Goal: Task Accomplishment & Management: Use online tool/utility

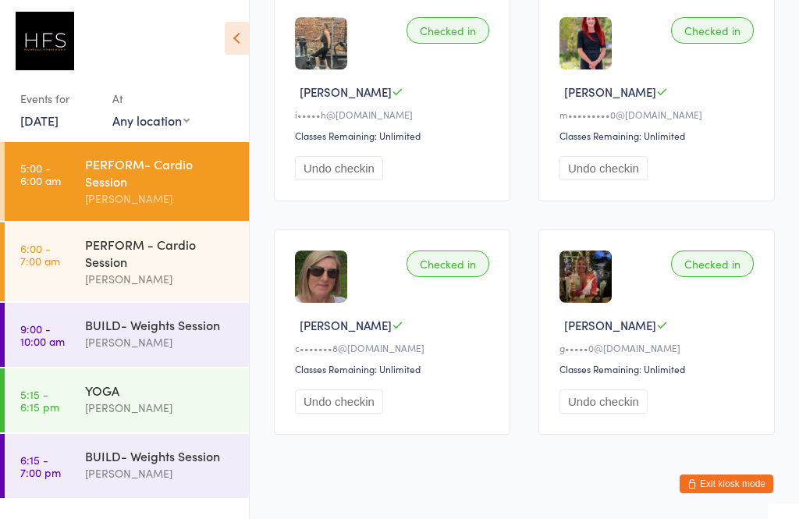
click at [593, 286] on img at bounding box center [586, 277] width 52 height 52
click at [127, 261] on div "PERFORM - Cardio Session" at bounding box center [160, 253] width 151 height 34
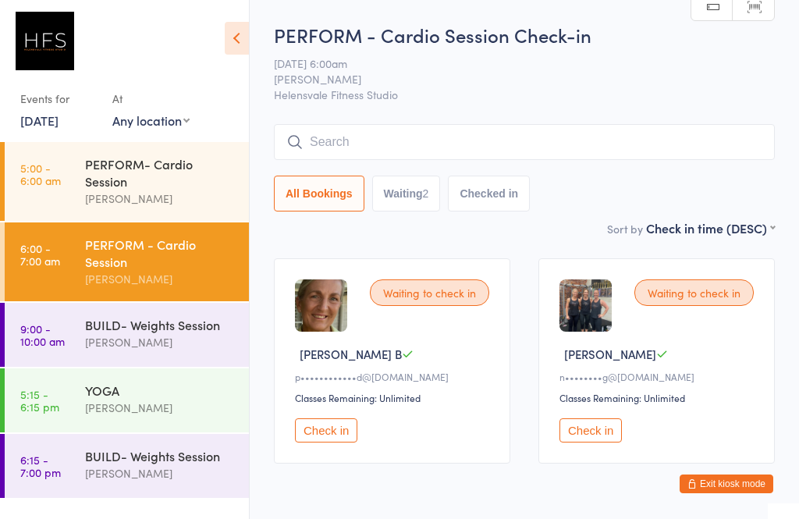
click at [607, 440] on button "Check in" at bounding box center [591, 430] width 62 height 24
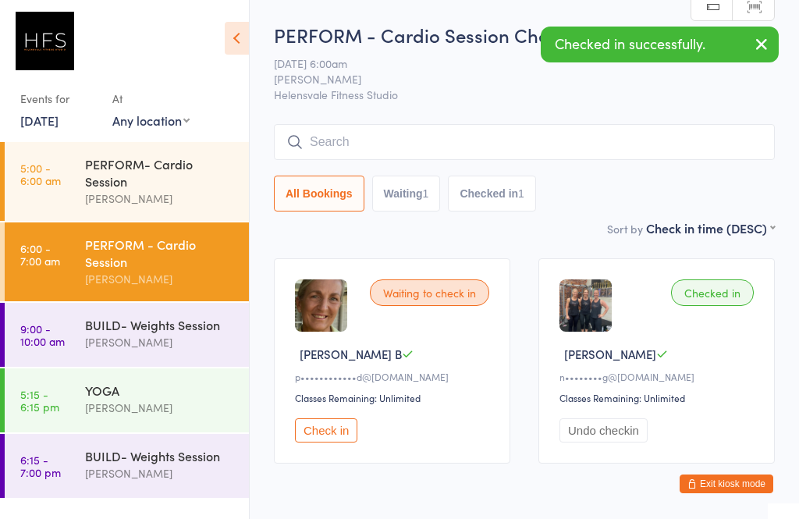
click at [328, 439] on button "Check in" at bounding box center [326, 430] width 62 height 24
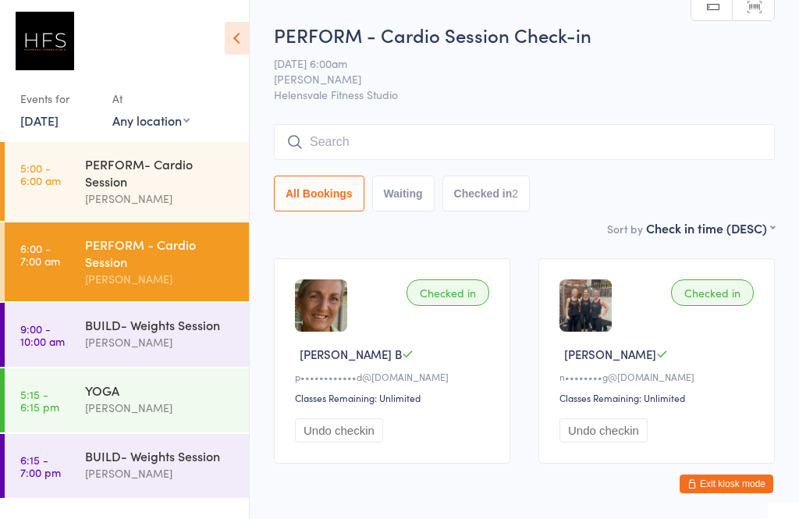
click at [148, 284] on div "[PERSON_NAME]" at bounding box center [160, 279] width 151 height 18
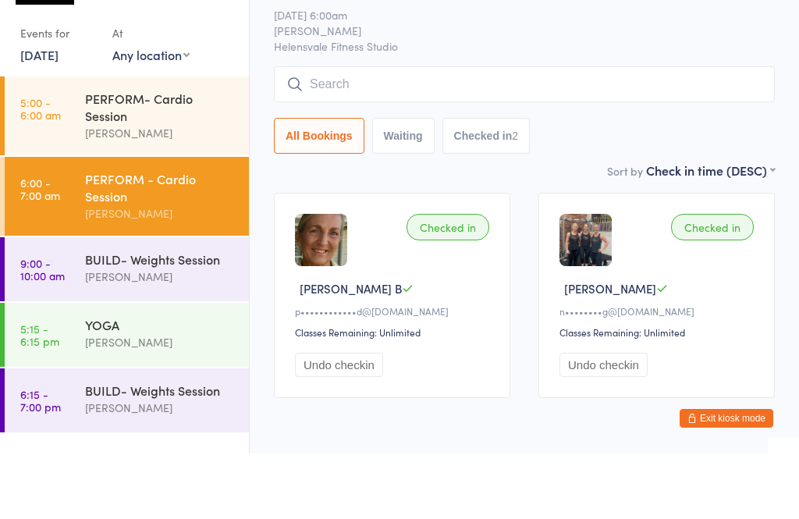
scroll to position [23, 0]
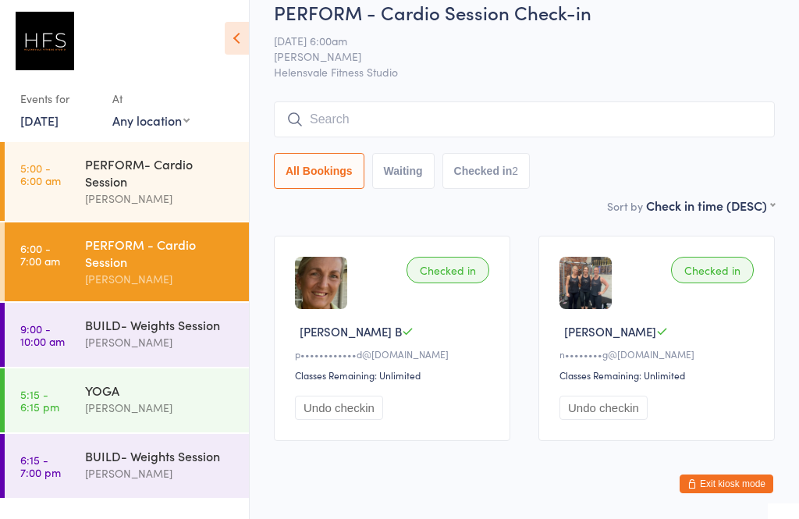
click at [659, 134] on input "search" at bounding box center [524, 119] width 501 height 36
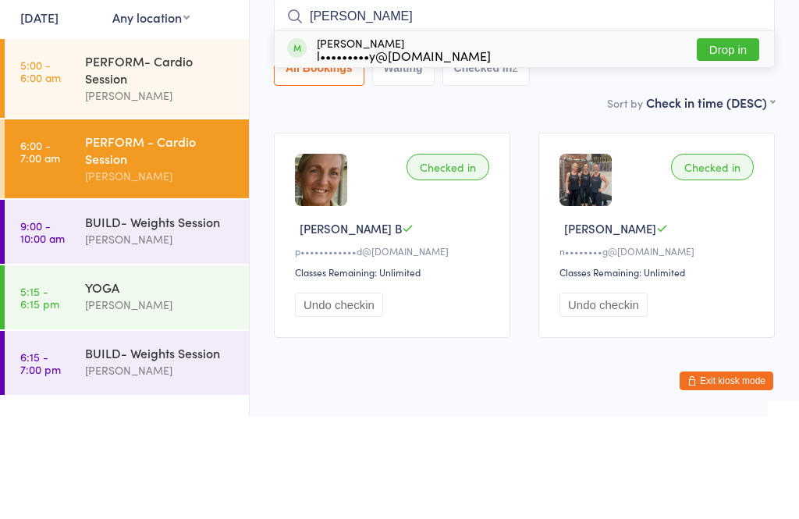
type input "[PERSON_NAME]"
click at [731, 141] on button "Drop in" at bounding box center [728, 152] width 62 height 23
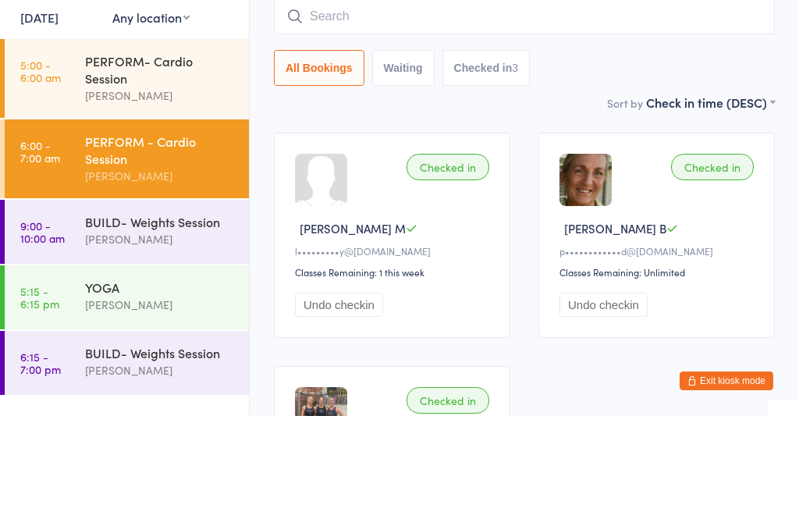
scroll to position [126, 0]
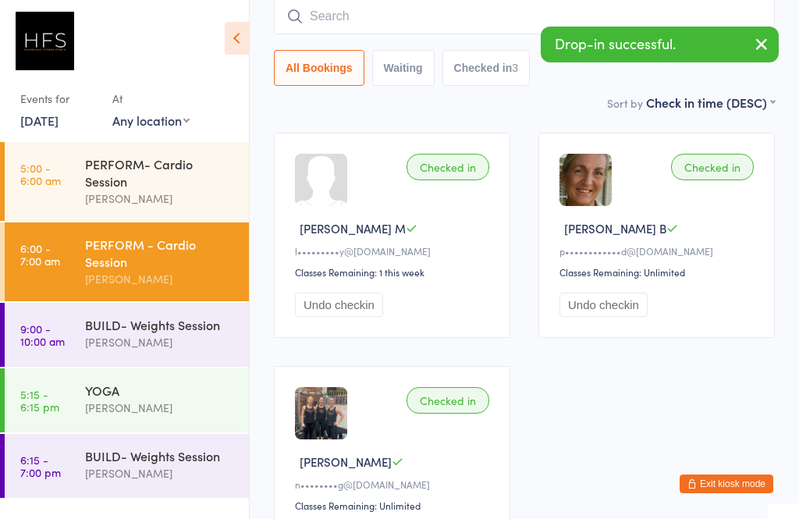
click at [162, 343] on div "[PERSON_NAME]" at bounding box center [160, 342] width 151 height 18
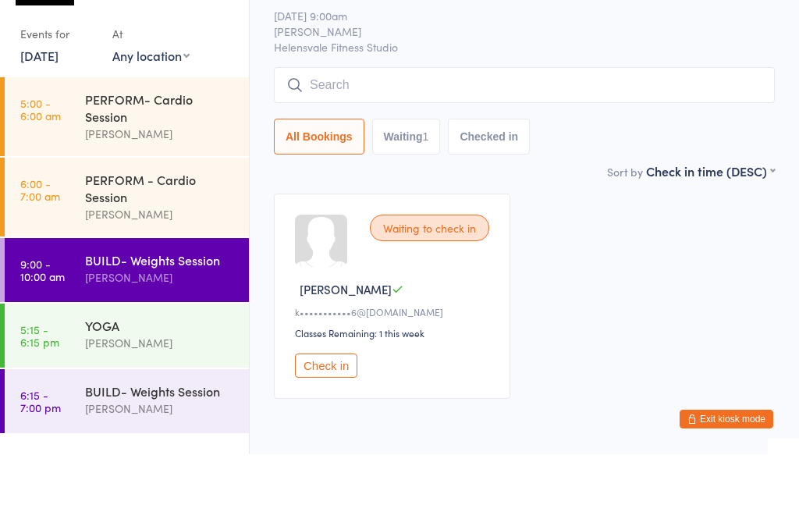
scroll to position [23, 0]
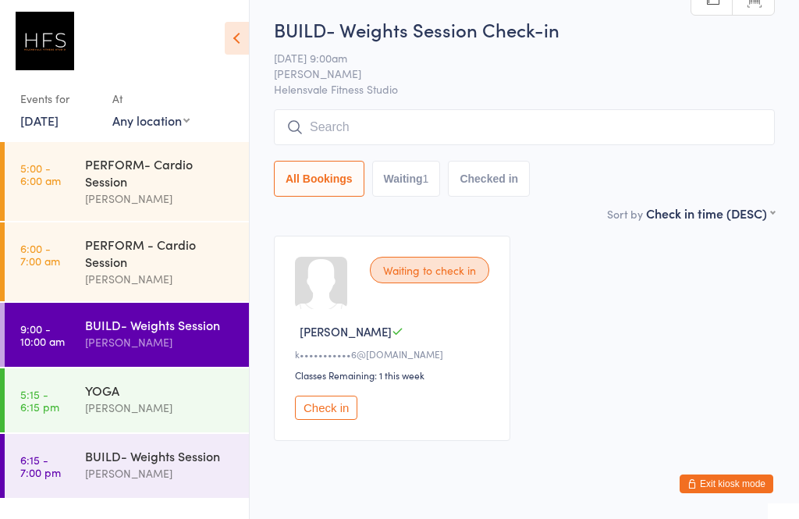
click at [161, 410] on div "[PERSON_NAME]" at bounding box center [160, 408] width 151 height 18
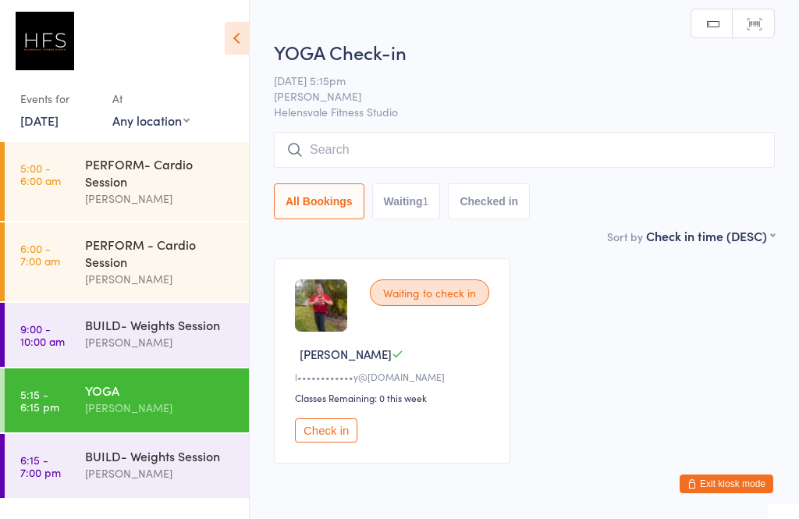
click at [125, 464] on div "BUILD- Weights Session" at bounding box center [160, 455] width 151 height 17
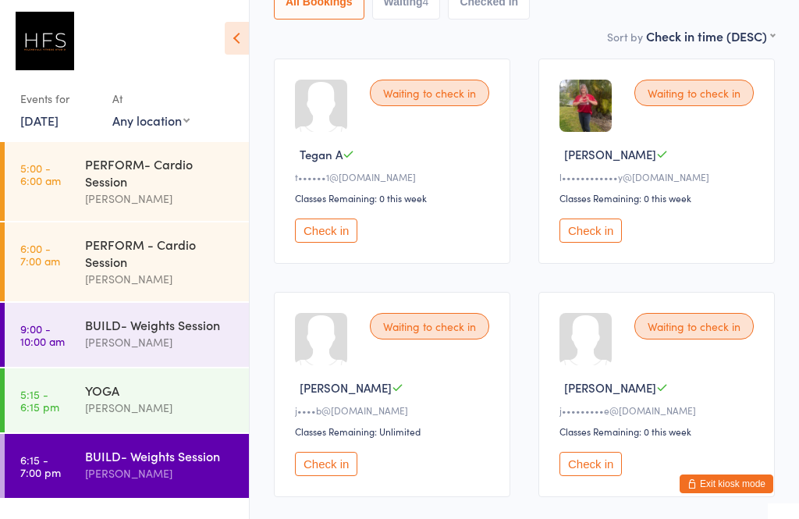
scroll to position [203, 0]
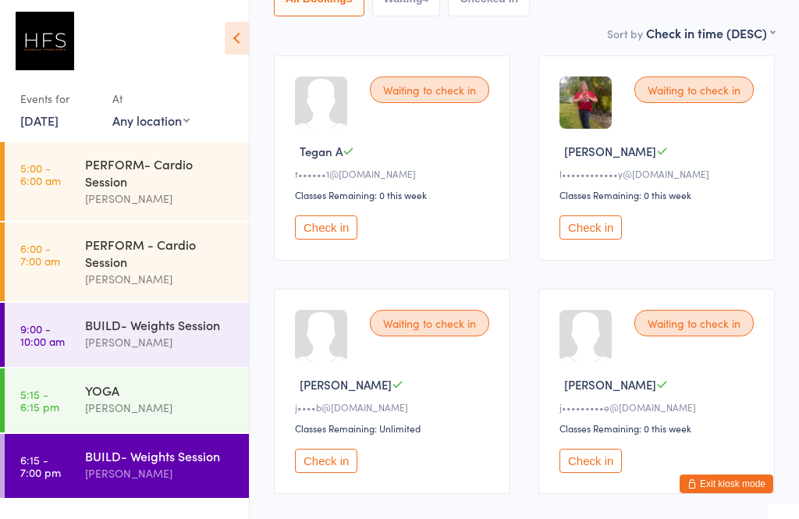
click at [147, 278] on div "[PERSON_NAME]" at bounding box center [160, 279] width 151 height 18
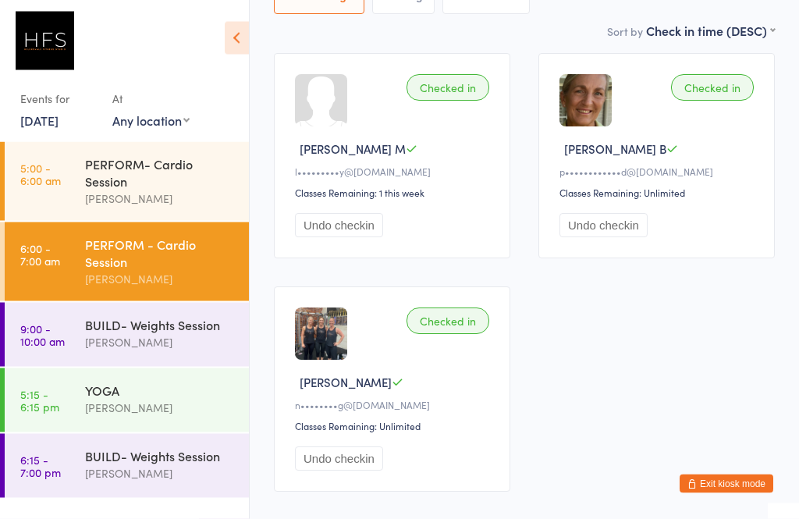
scroll to position [261, 0]
